Goal: Task Accomplishment & Management: Complete application form

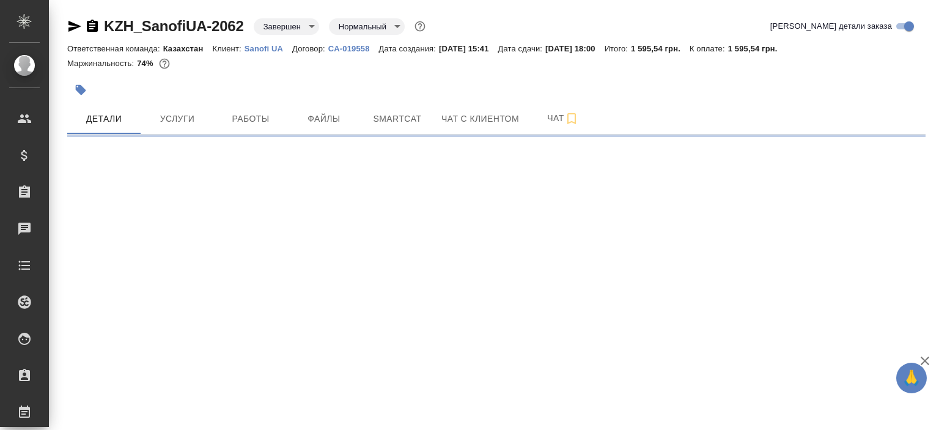
select select "RU"
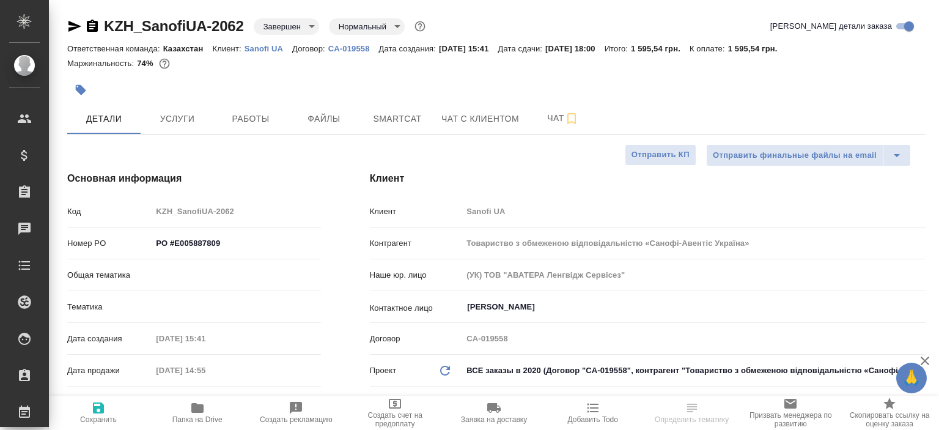
type textarea "x"
type input "Юридический"
type input "[PERSON_NAME]"
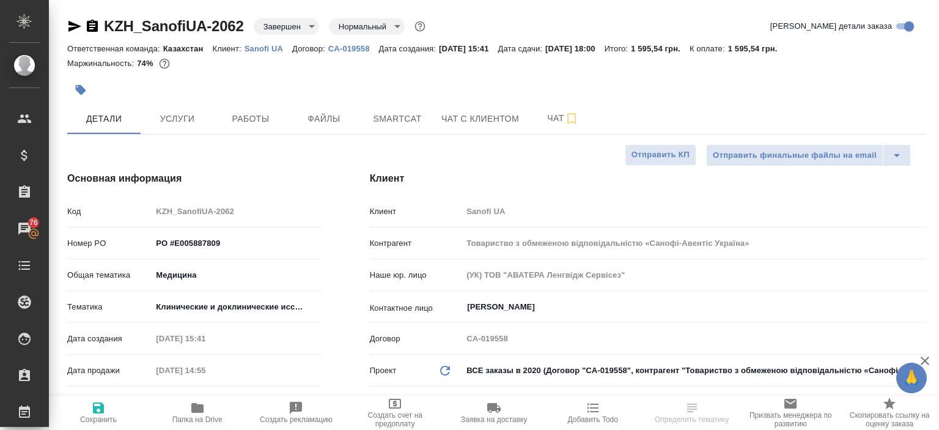
type textarea "x"
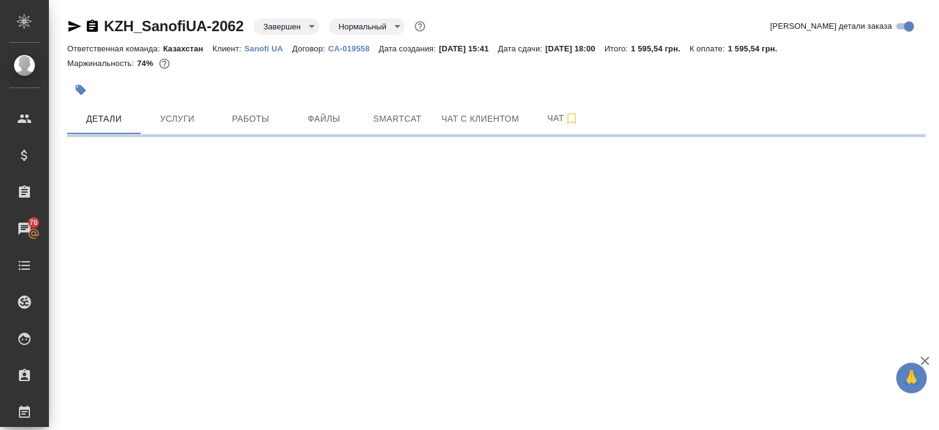
select select "RU"
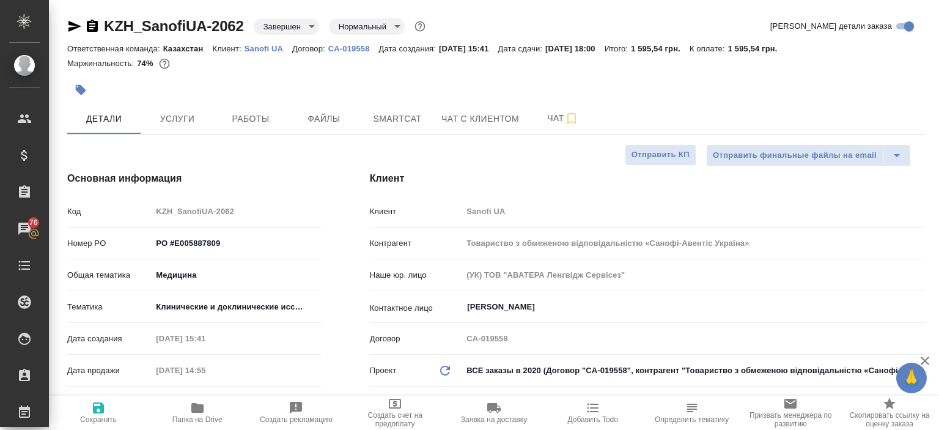
type textarea "x"
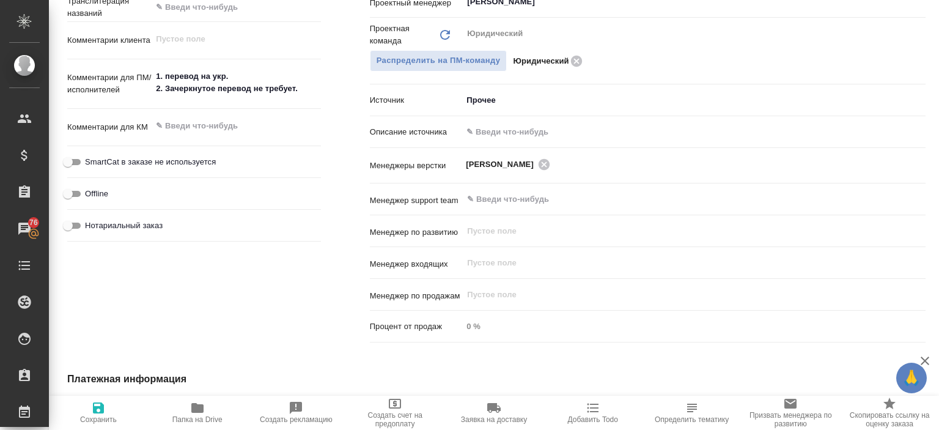
scroll to position [865, 0]
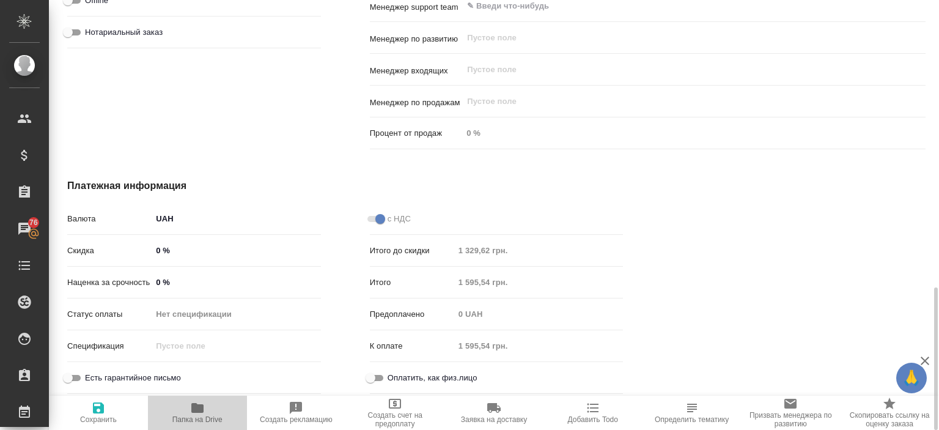
click at [197, 402] on icon "button" at bounding box center [197, 407] width 15 height 15
type textarea "x"
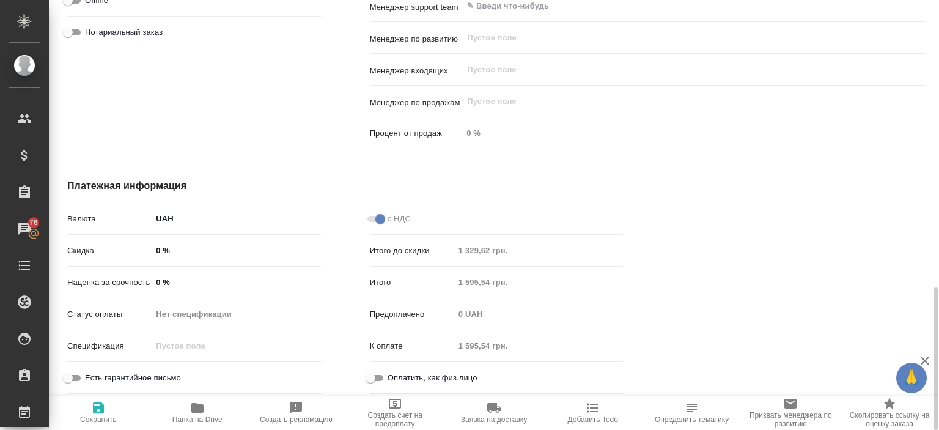
type textarea "x"
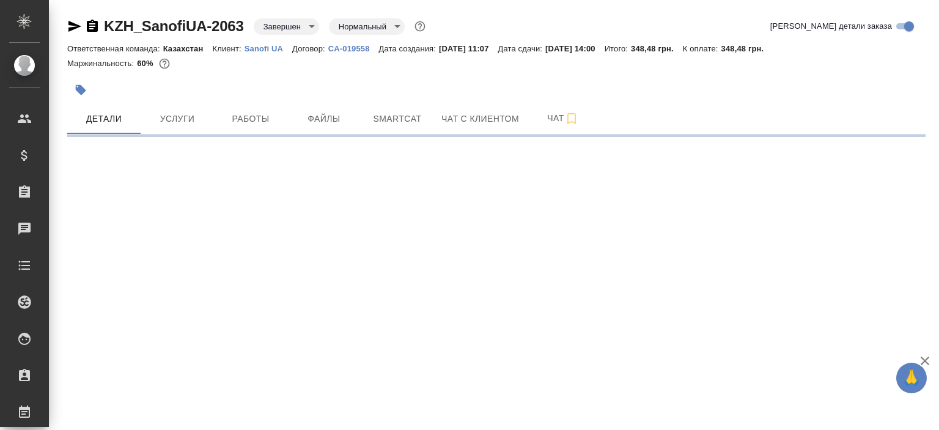
select select "RU"
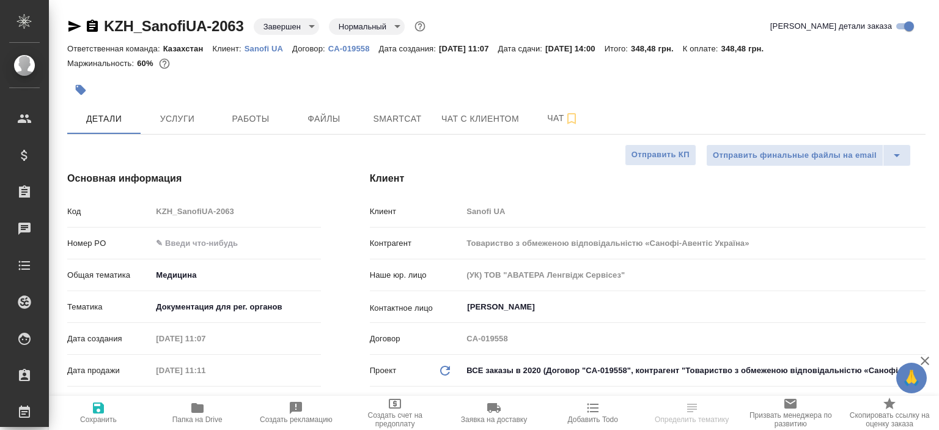
type textarea "x"
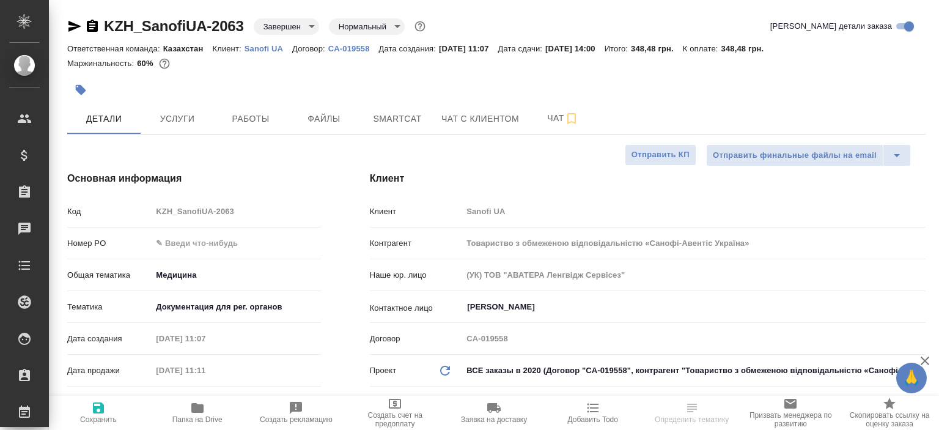
type textarea "x"
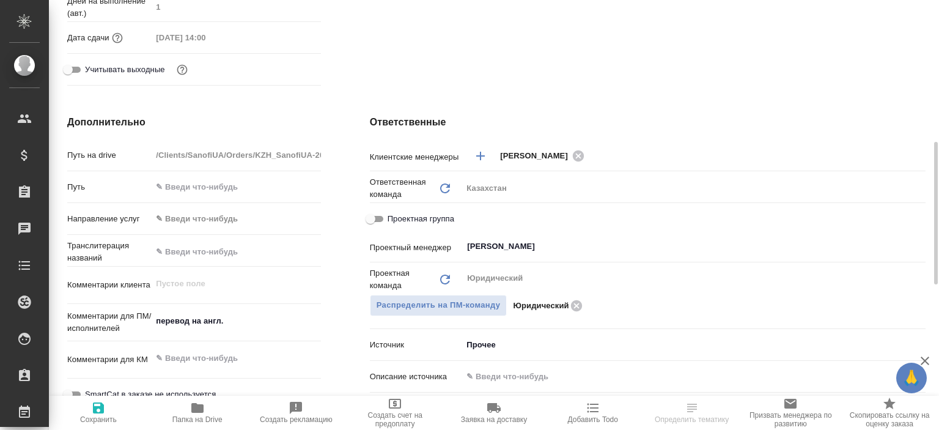
scroll to position [550, 0]
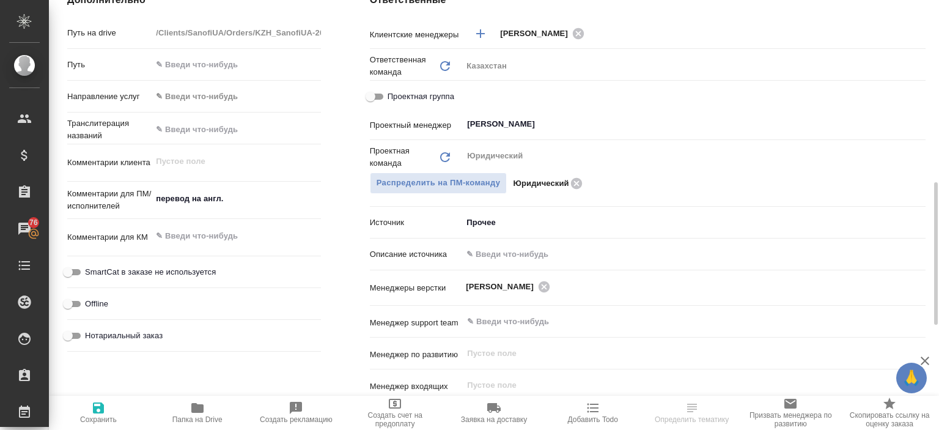
click at [196, 410] on icon "button" at bounding box center [197, 408] width 12 height 10
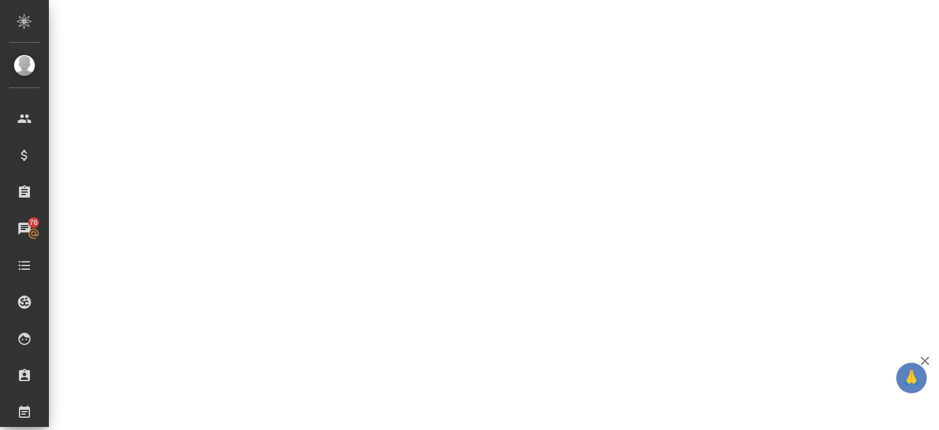
select select "RU"
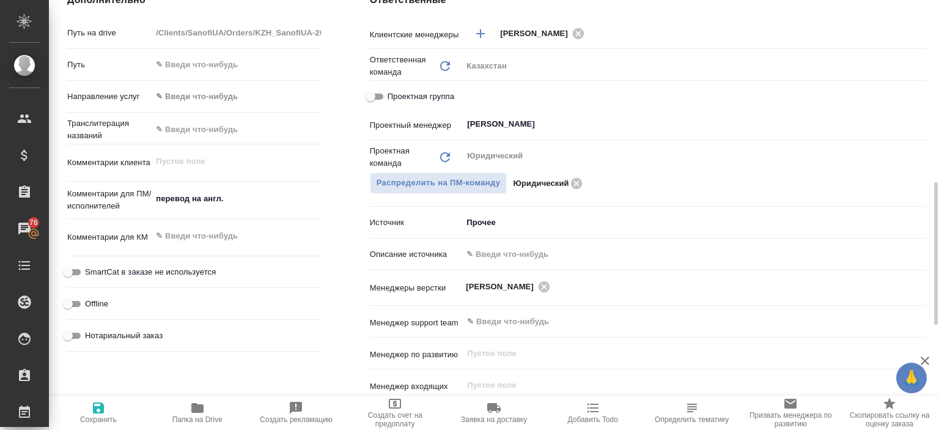
type textarea "x"
